Goal: Communication & Community: Answer question/provide support

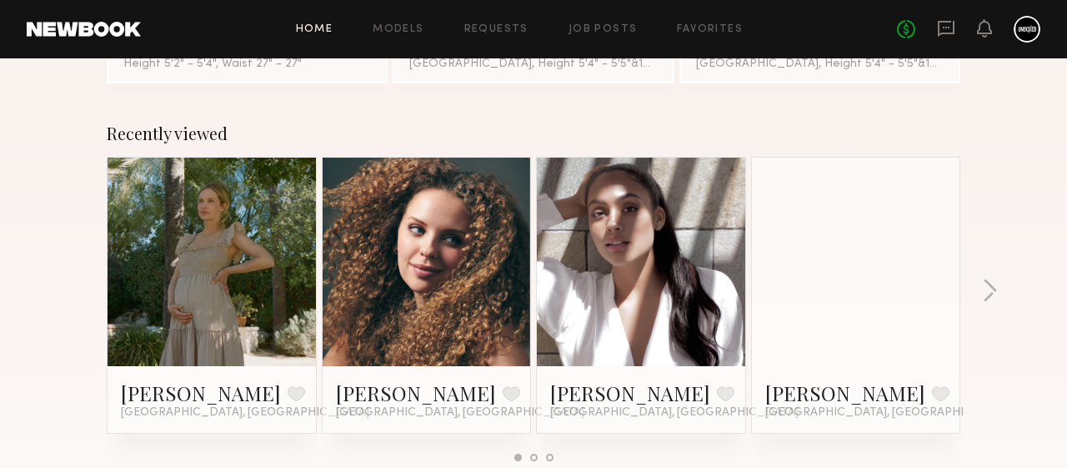
scroll to position [170, 0]
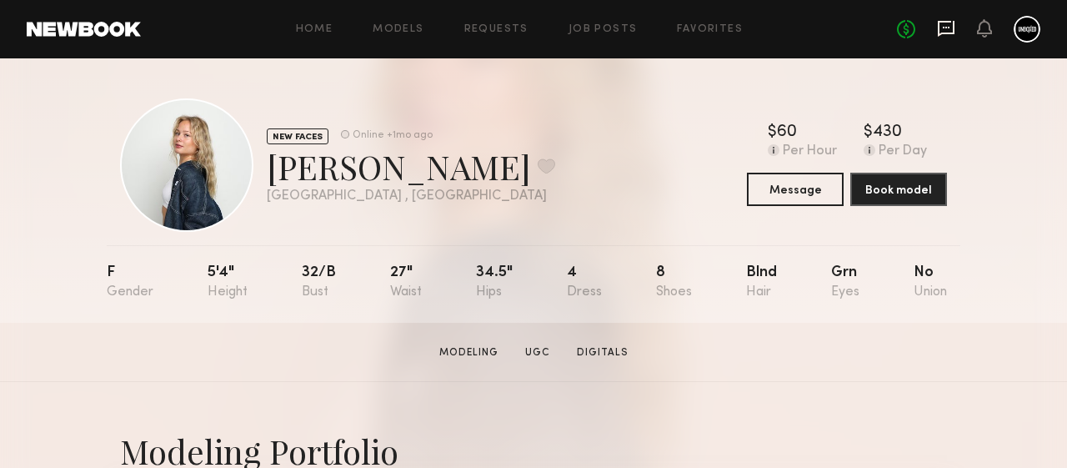
click at [947, 31] on icon at bounding box center [946, 28] width 18 height 18
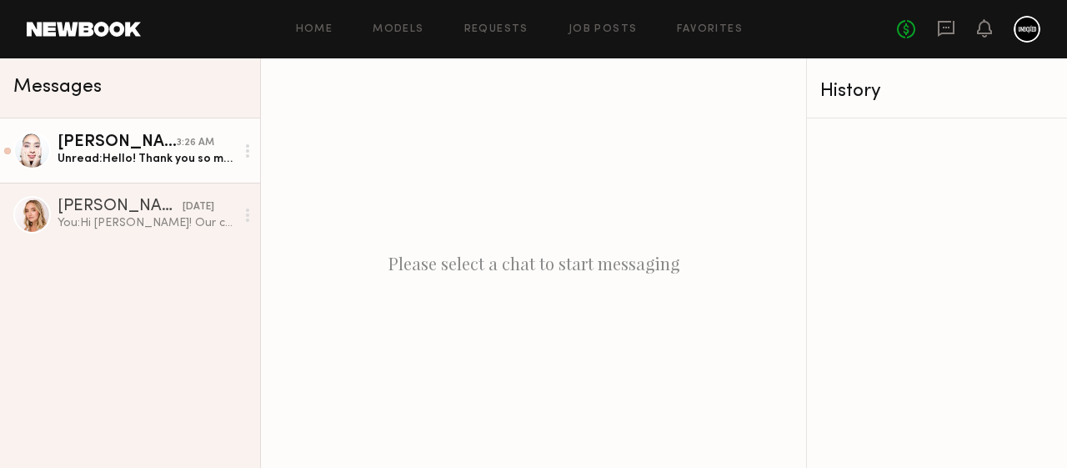
click at [121, 172] on link "Tiana K. 3:26 AM Unread: Hello! Thank you so much for the opportunity. I’m actu…" at bounding box center [130, 150] width 260 height 64
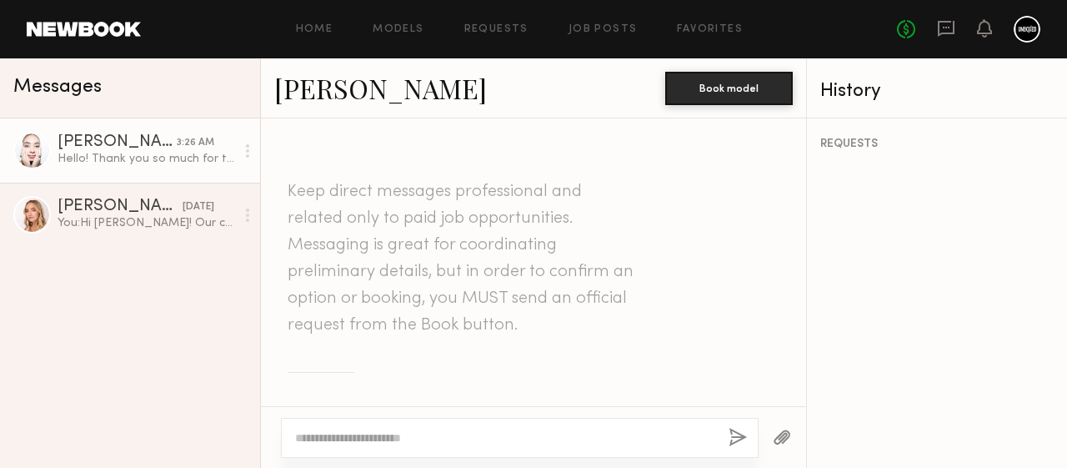
scroll to position [924, 0]
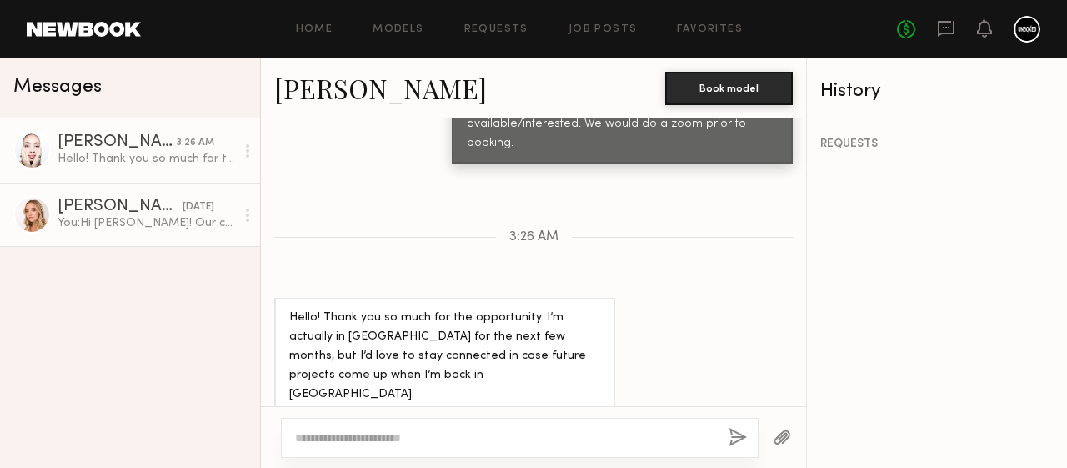
click at [153, 228] on div "You: Hi Bailey! Our company is looking to book a petite model for a project. Ra…" at bounding box center [147, 223] width 178 height 16
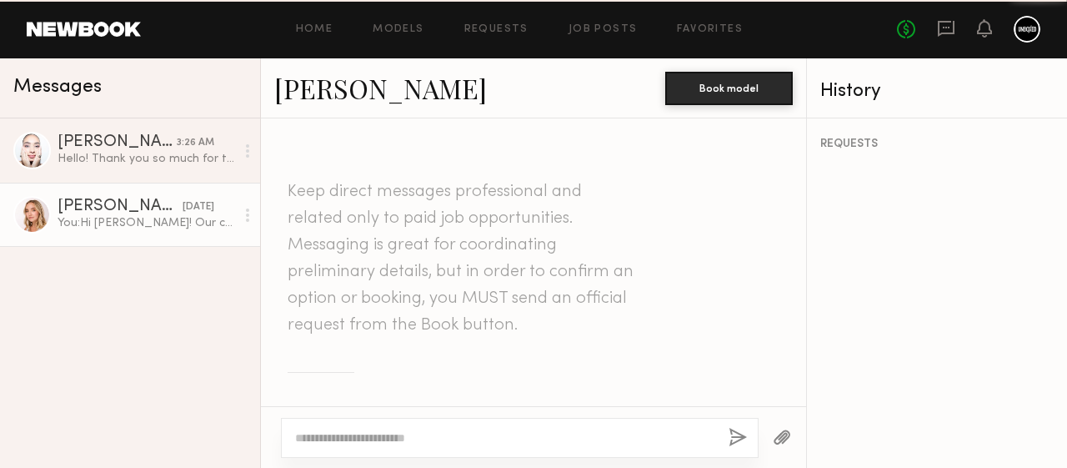
scroll to position [634, 0]
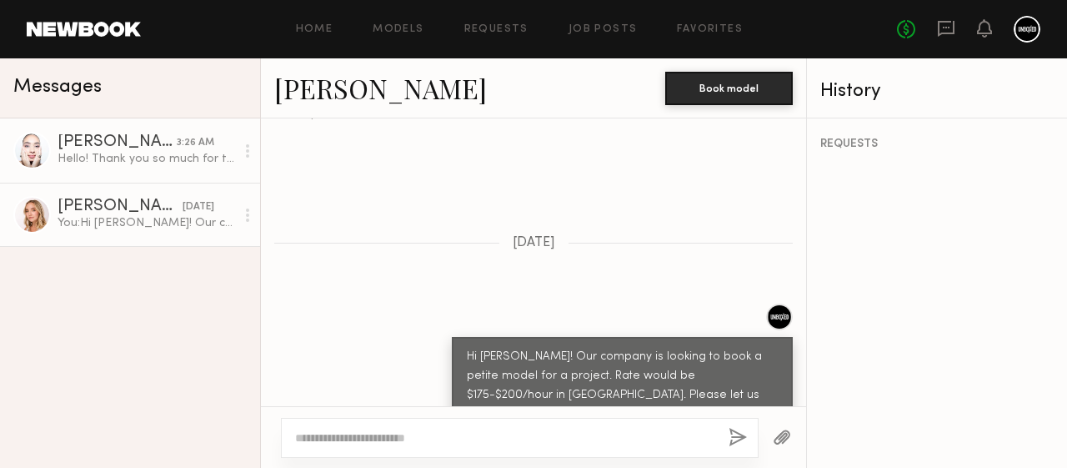
click at [122, 149] on div "Tiana K." at bounding box center [117, 142] width 119 height 17
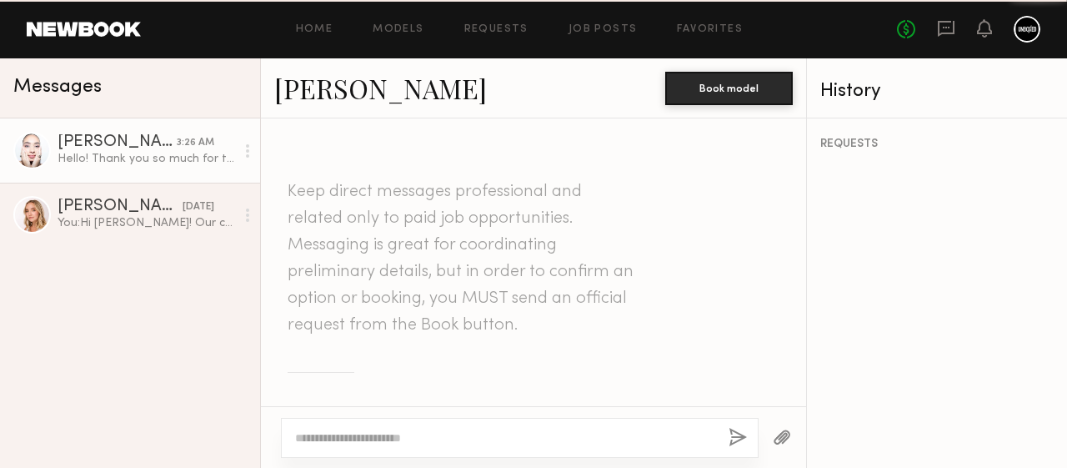
scroll to position [924, 0]
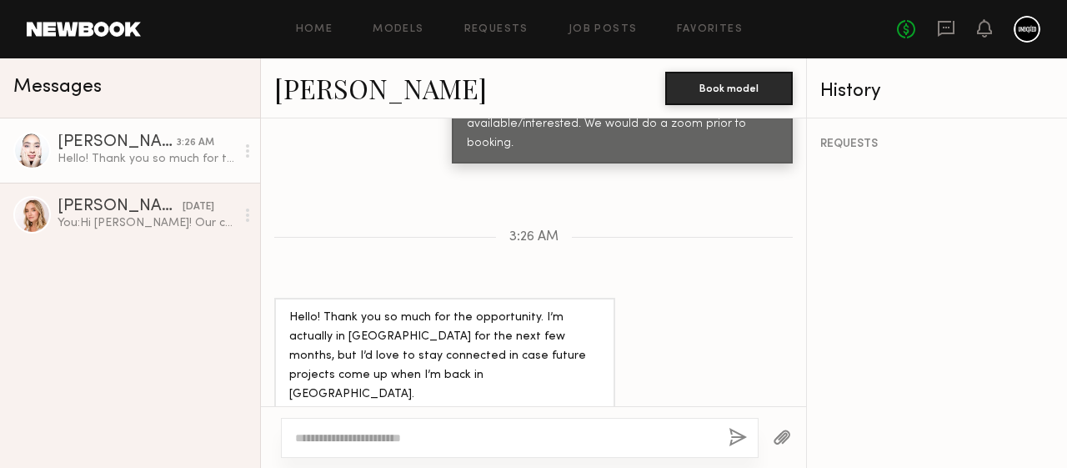
click at [364, 436] on textarea at bounding box center [505, 437] width 420 height 17
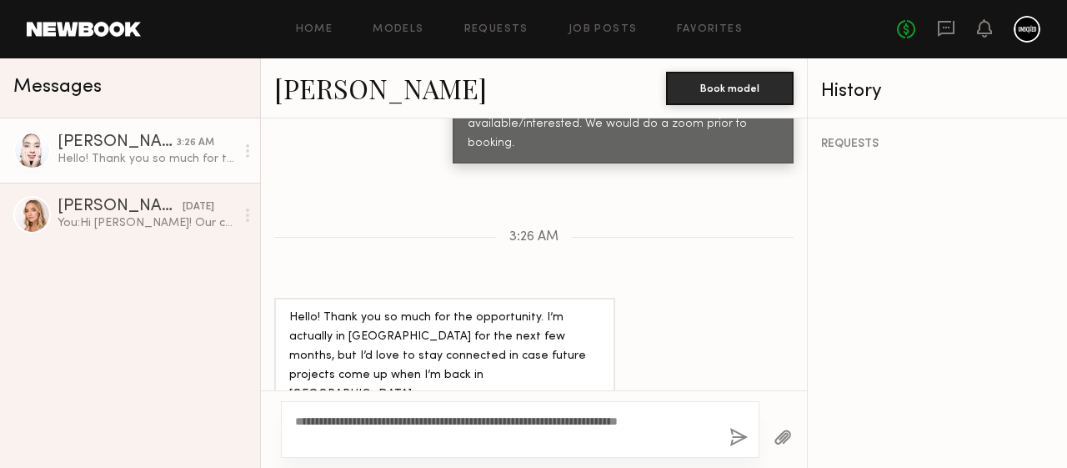
type textarea "**********"
click at [738, 443] on button "button" at bounding box center [739, 438] width 18 height 21
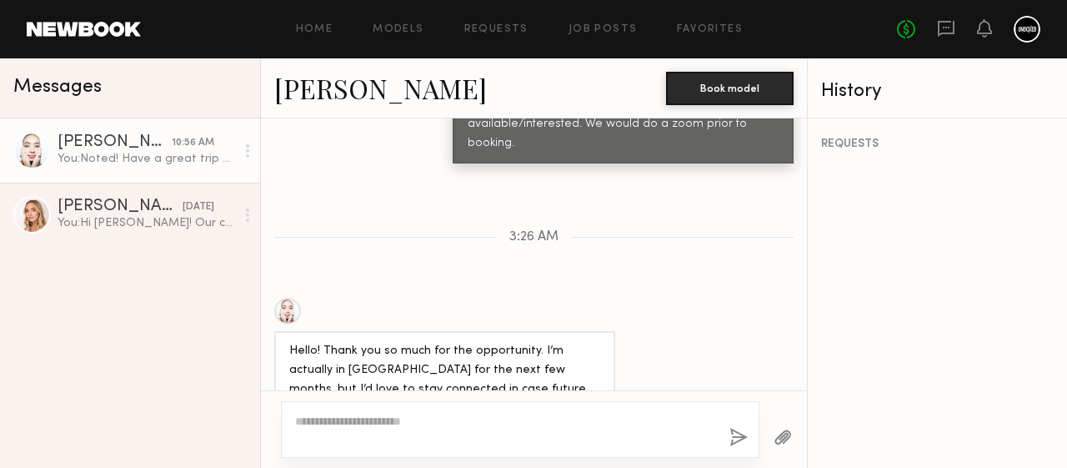
scroll to position [1153, 0]
